Goal: Find specific page/section

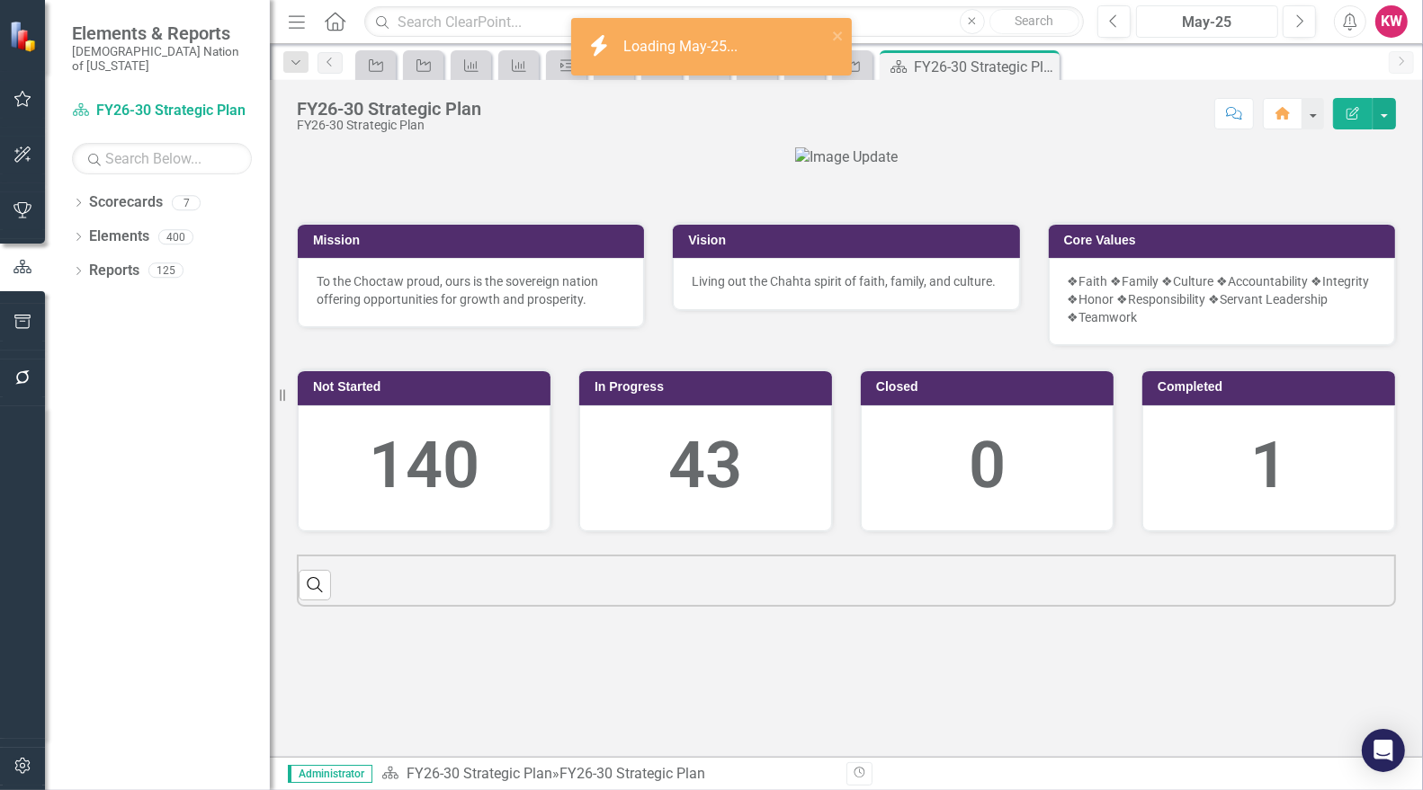
click at [1243, 18] on div "May-25" at bounding box center [1206, 23] width 129 height 22
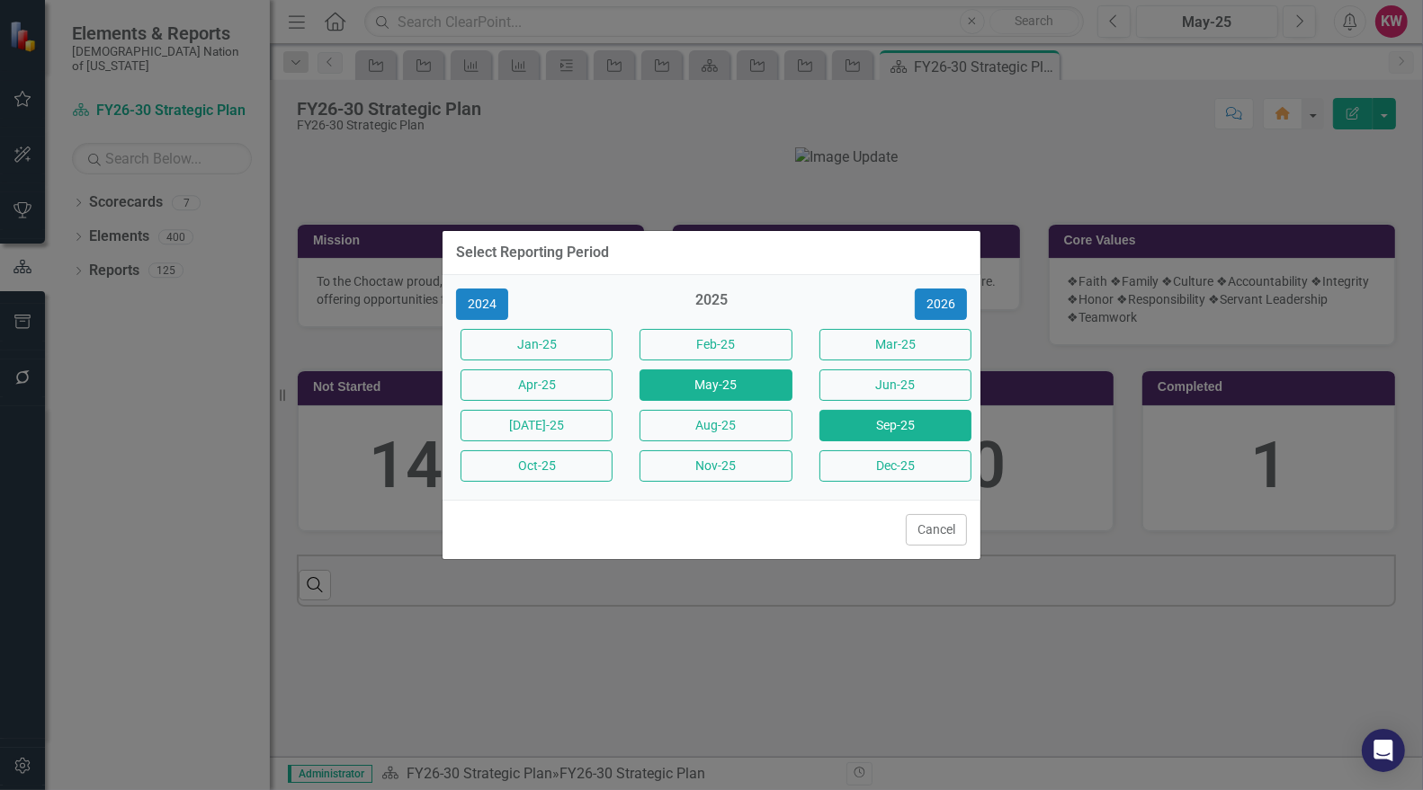
click at [915, 424] on button "Sep-25" at bounding box center [895, 425] width 152 height 31
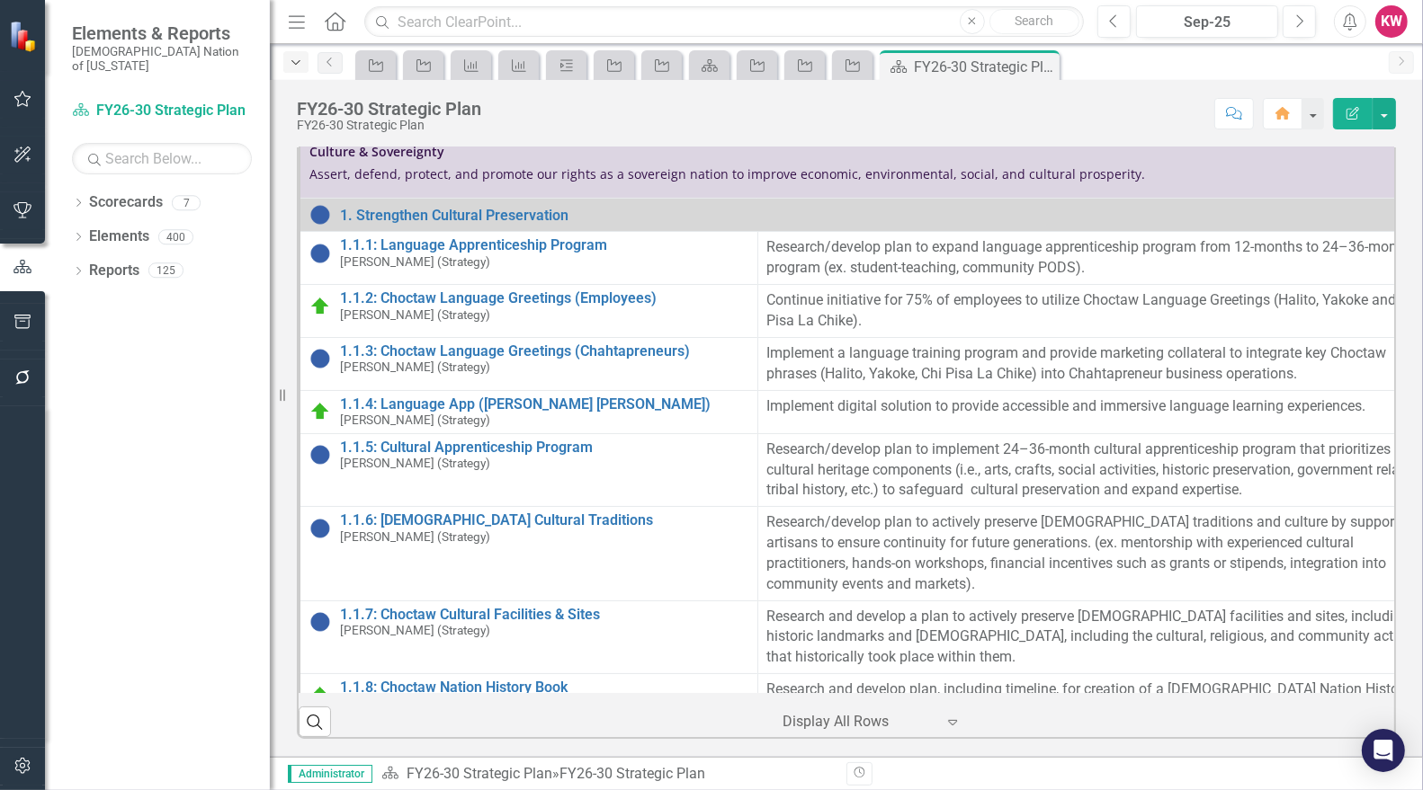
click at [296, 65] on icon "Dropdown" at bounding box center [296, 63] width 16 height 13
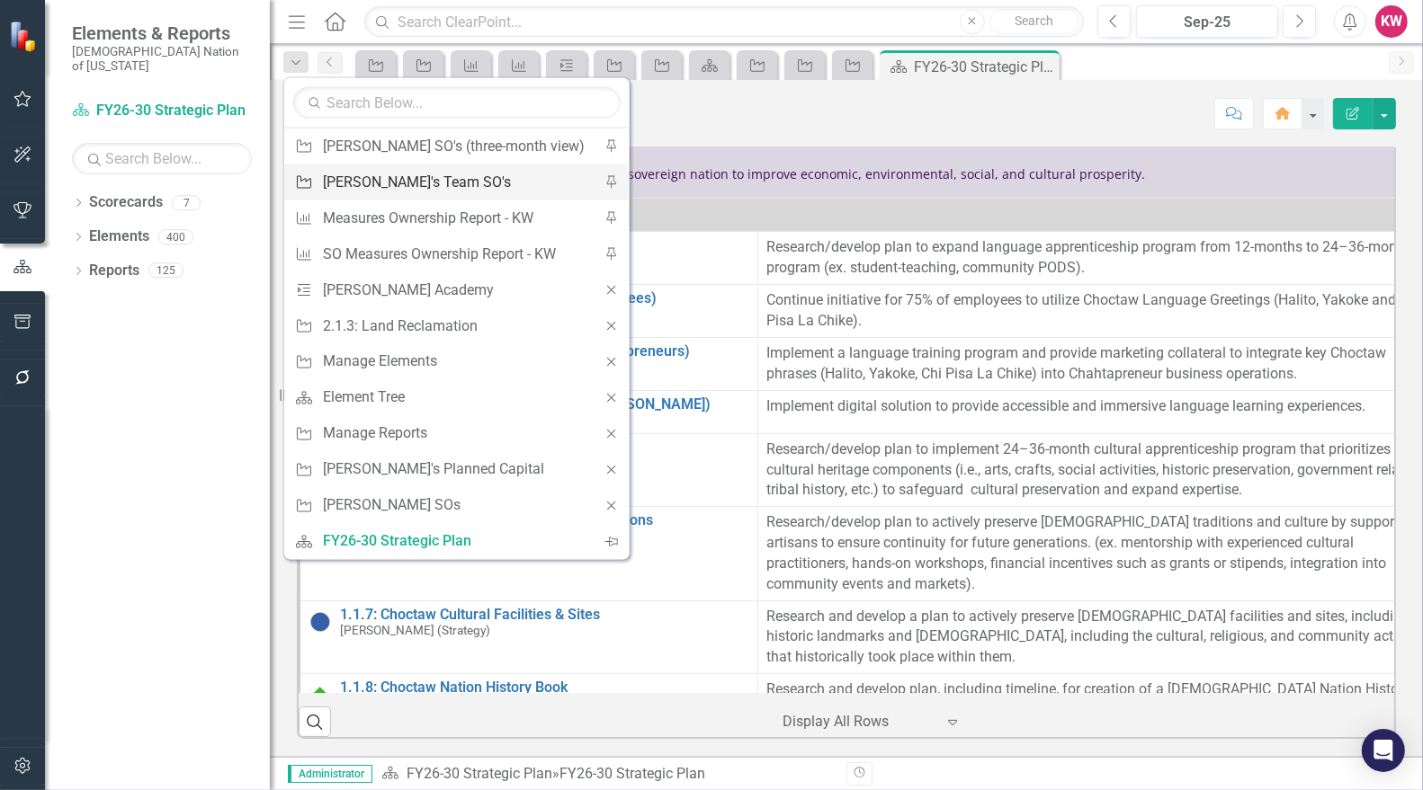
click at [397, 185] on div "[PERSON_NAME]'s Team SO's" at bounding box center [454, 182] width 262 height 22
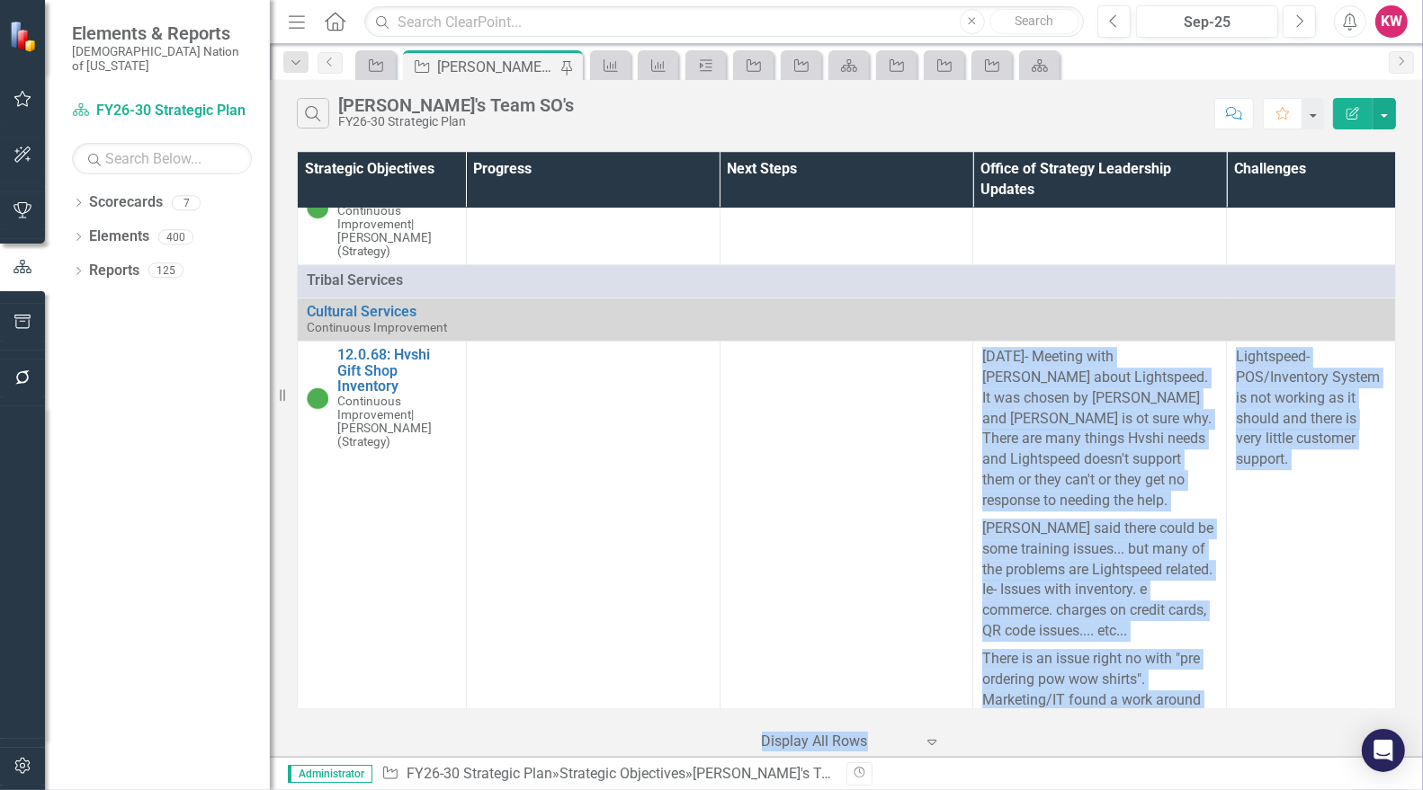
scroll to position [11525, 0]
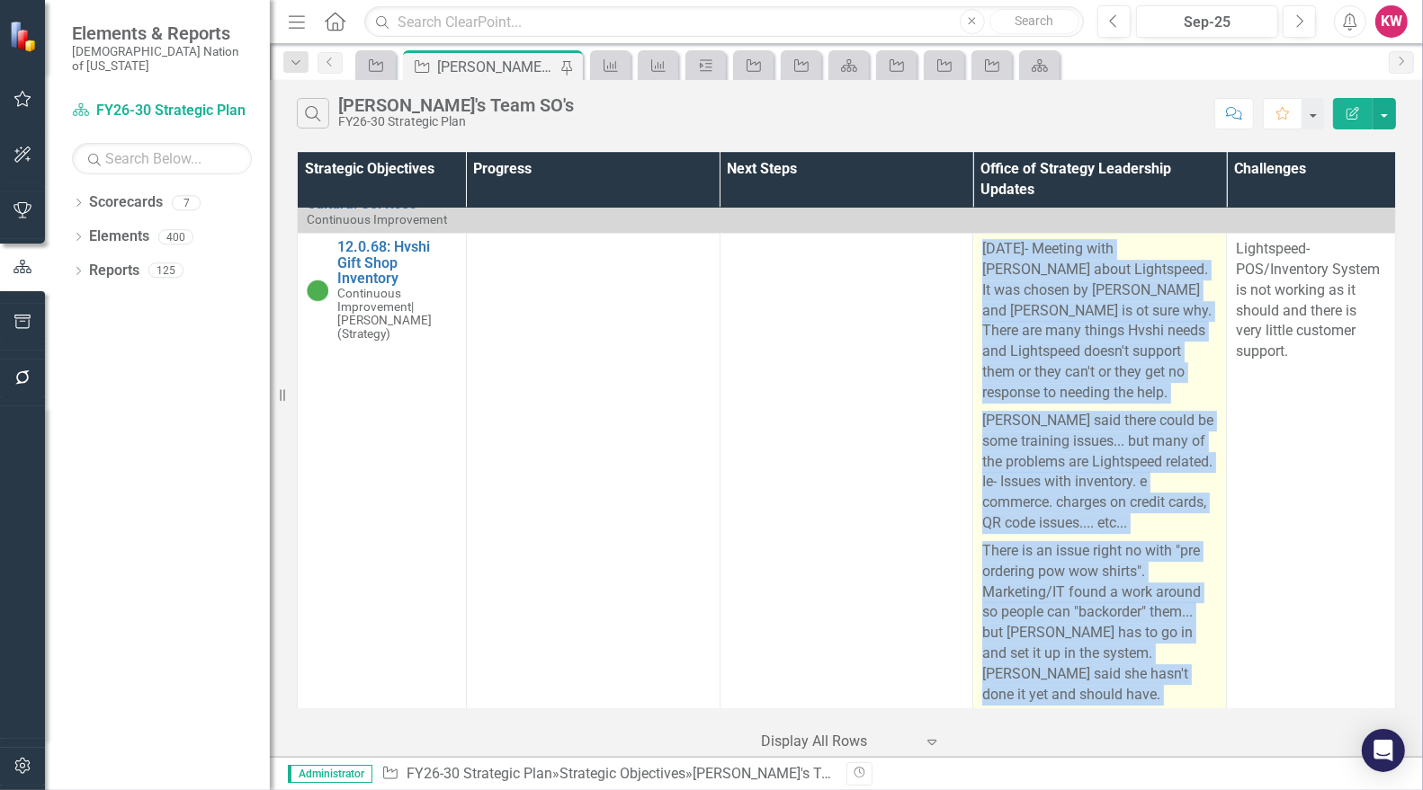
drag, startPoint x: 974, startPoint y: 273, endPoint x: 1172, endPoint y: 578, distance: 363.4
click at [1172, 578] on span "[DATE]- Meeting with [PERSON_NAME] about Lightspeed. It was chosen by [PERSON_N…" at bounding box center [1099, 599] width 235 height 720
click at [1181, 538] on p "There is an issue right no with "pre ordering pow wow shirts". Marketing/IT fou…" at bounding box center [1099, 624] width 235 height 172
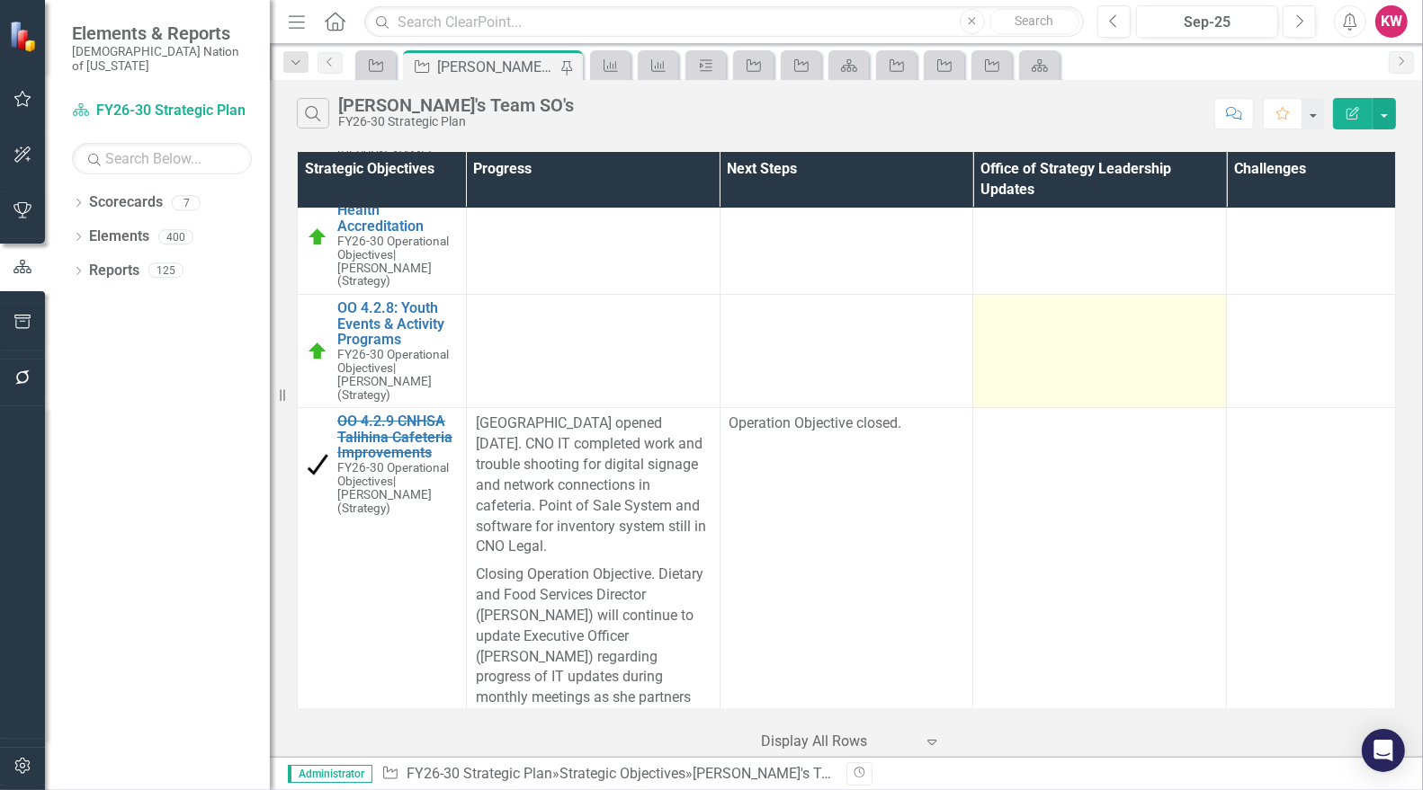
scroll to position [19026, 0]
